Goal: Navigation & Orientation: Find specific page/section

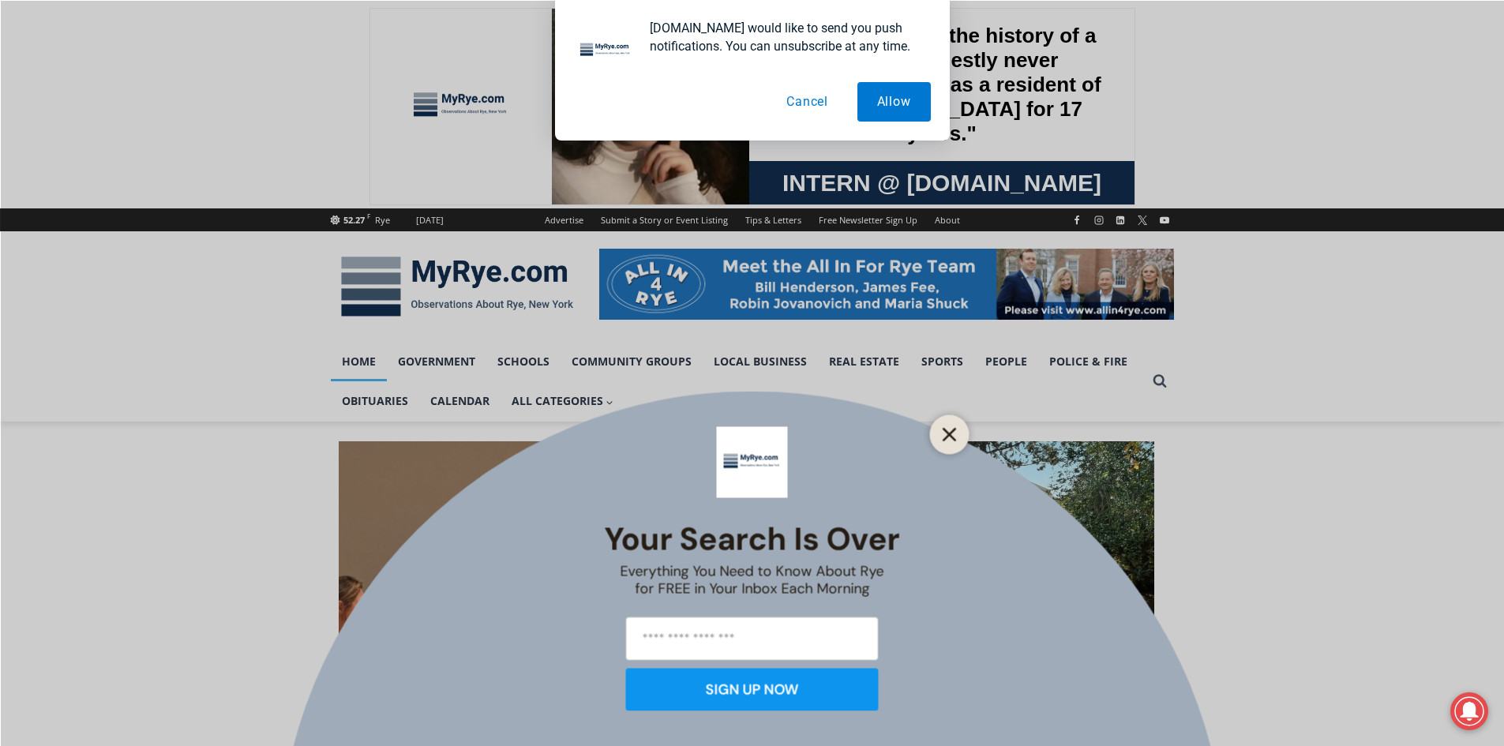
click at [951, 435] on line "Close" at bounding box center [948, 434] width 11 height 11
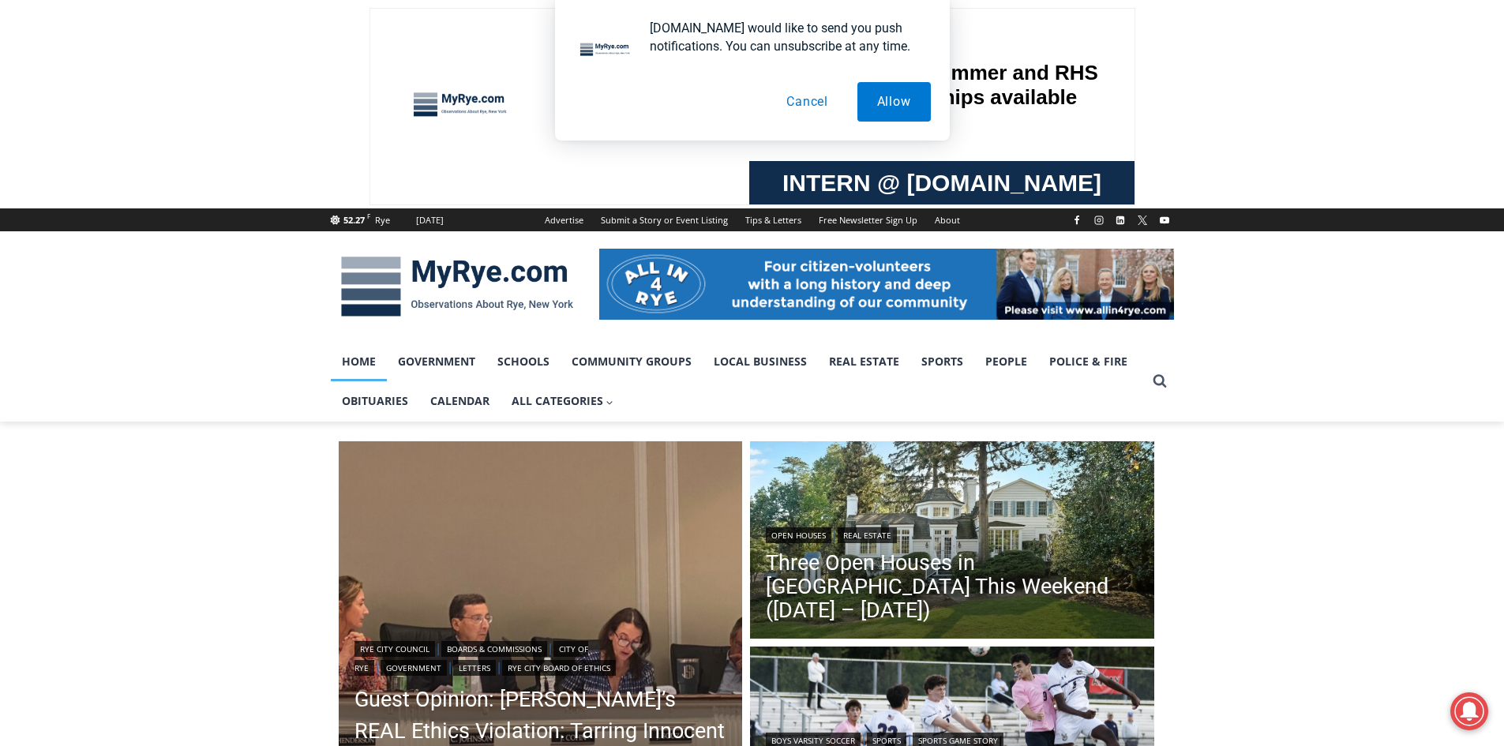
click at [797, 99] on button "Cancel" at bounding box center [806, 101] width 81 height 39
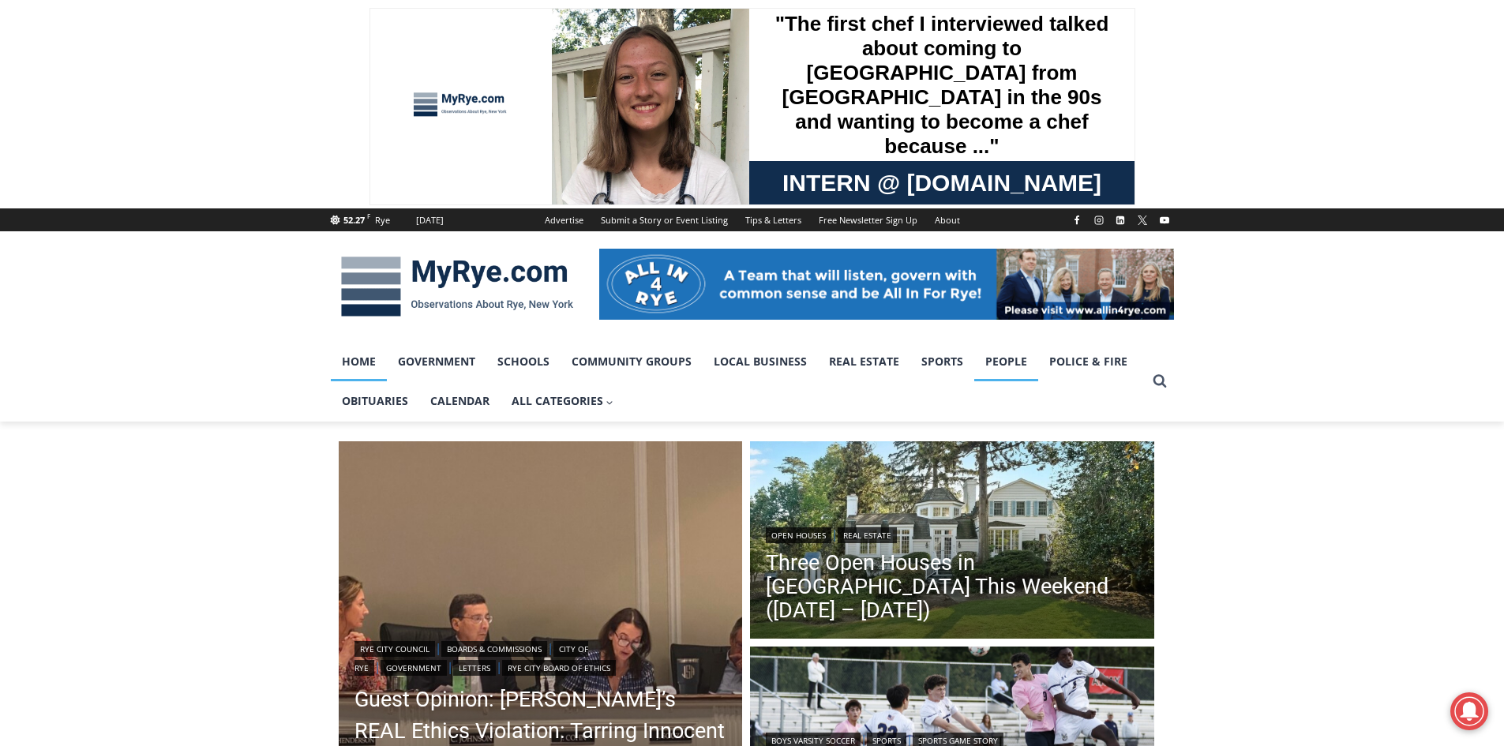
click at [1002, 354] on link "People" at bounding box center [1006, 361] width 64 height 39
